Goal: Transaction & Acquisition: Purchase product/service

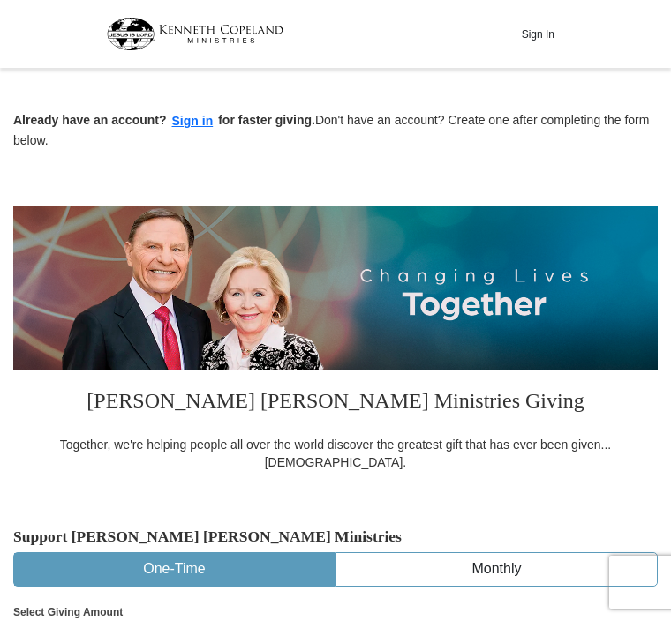
click at [537, 40] on button "Sign In" at bounding box center [537, 33] width 53 height 27
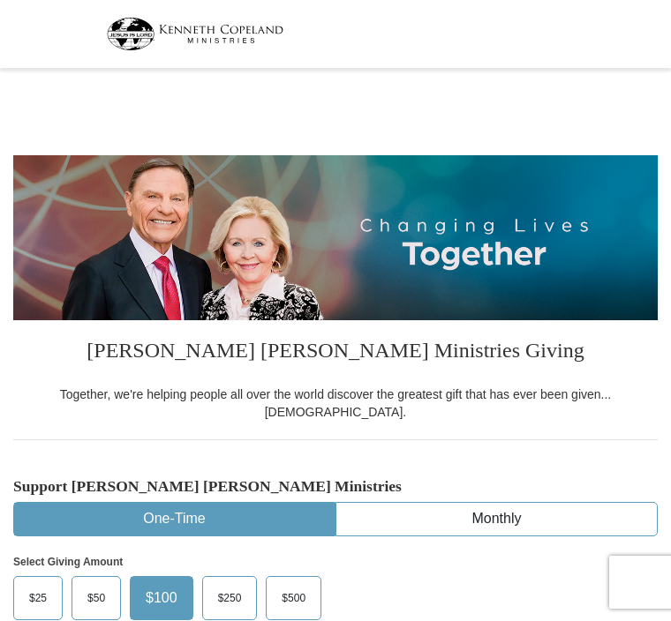
select select "FL"
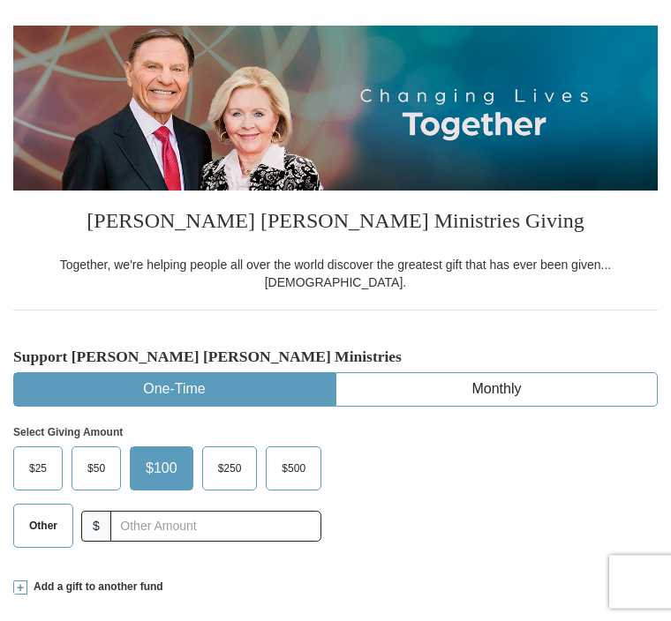
scroll to position [133, 0]
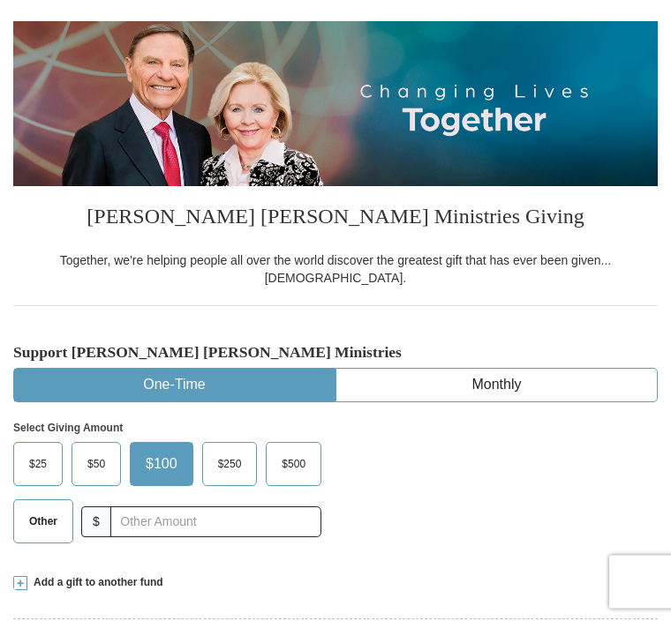
click at [49, 509] on span "Other" at bounding box center [43, 522] width 46 height 26
click at [0, 0] on input "Other" at bounding box center [0, 0] width 0 height 0
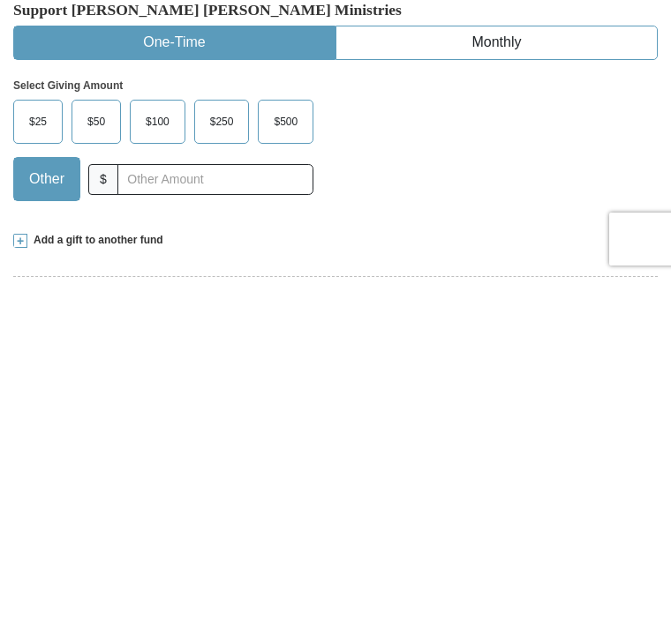
click at [45, 576] on span "Add a gift to another fund" at bounding box center [95, 583] width 136 height 15
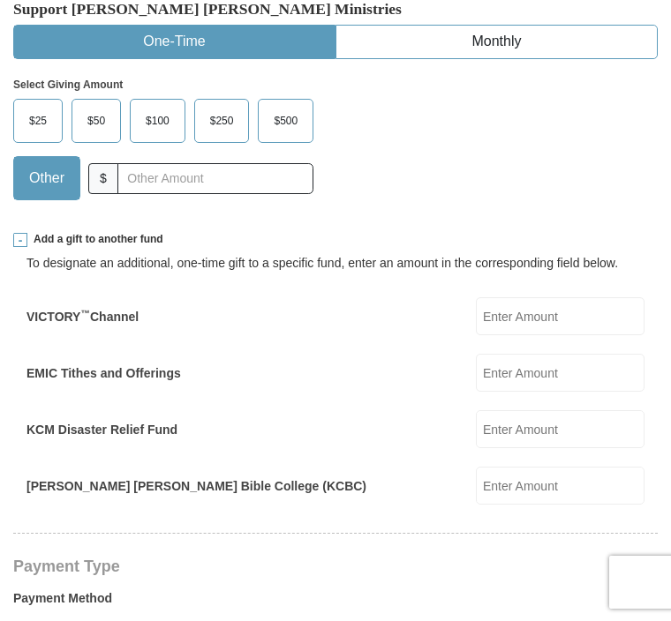
click at [569, 354] on input "EMIC Tithes and Offerings" at bounding box center [560, 373] width 169 height 38
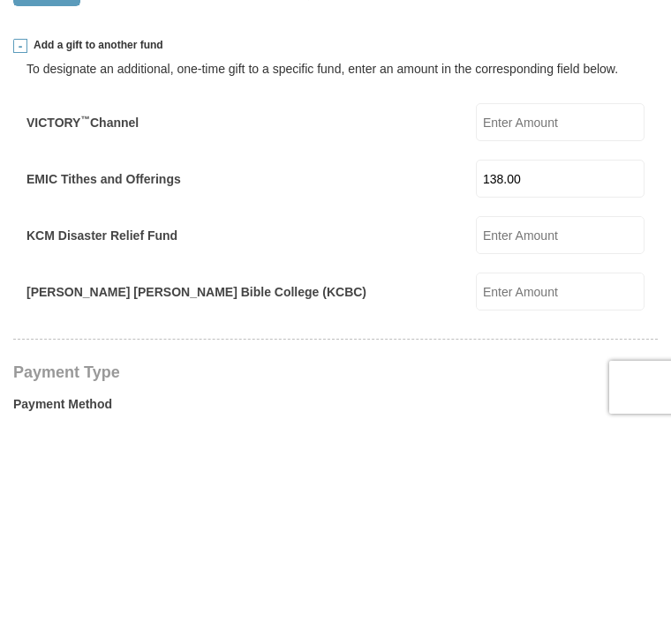
type input "138.00"
click at [419, 468] on div "Kenneth Copeland Bible College (KCBC) Kenneth Copeland Bible College (KCBC) Amo…" at bounding box center [335, 487] width 618 height 38
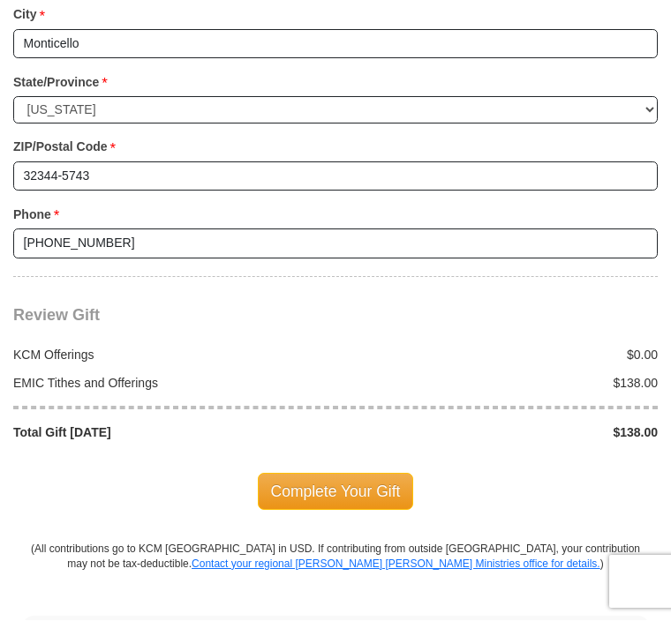
scroll to position [1861, 0]
click at [358, 473] on span "Complete Your Gift" at bounding box center [336, 491] width 156 height 37
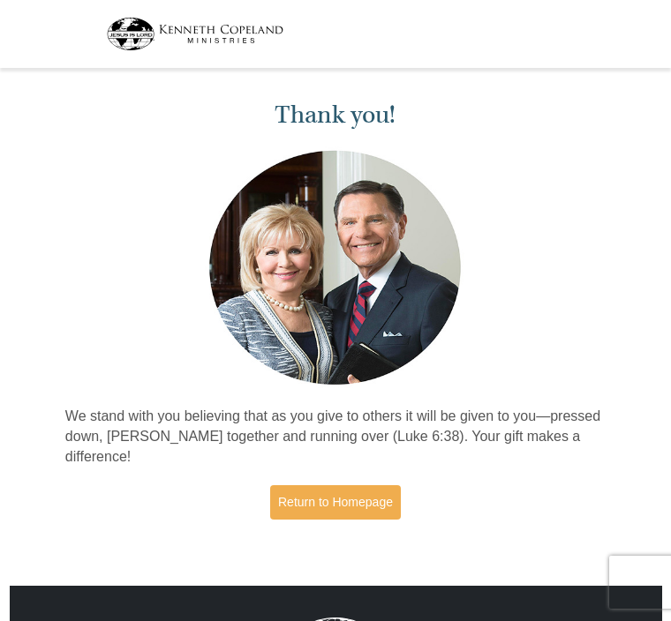
click at [370, 502] on link "Return to Homepage" at bounding box center [335, 502] width 131 height 34
